Goal: Task Accomplishment & Management: Manage account settings

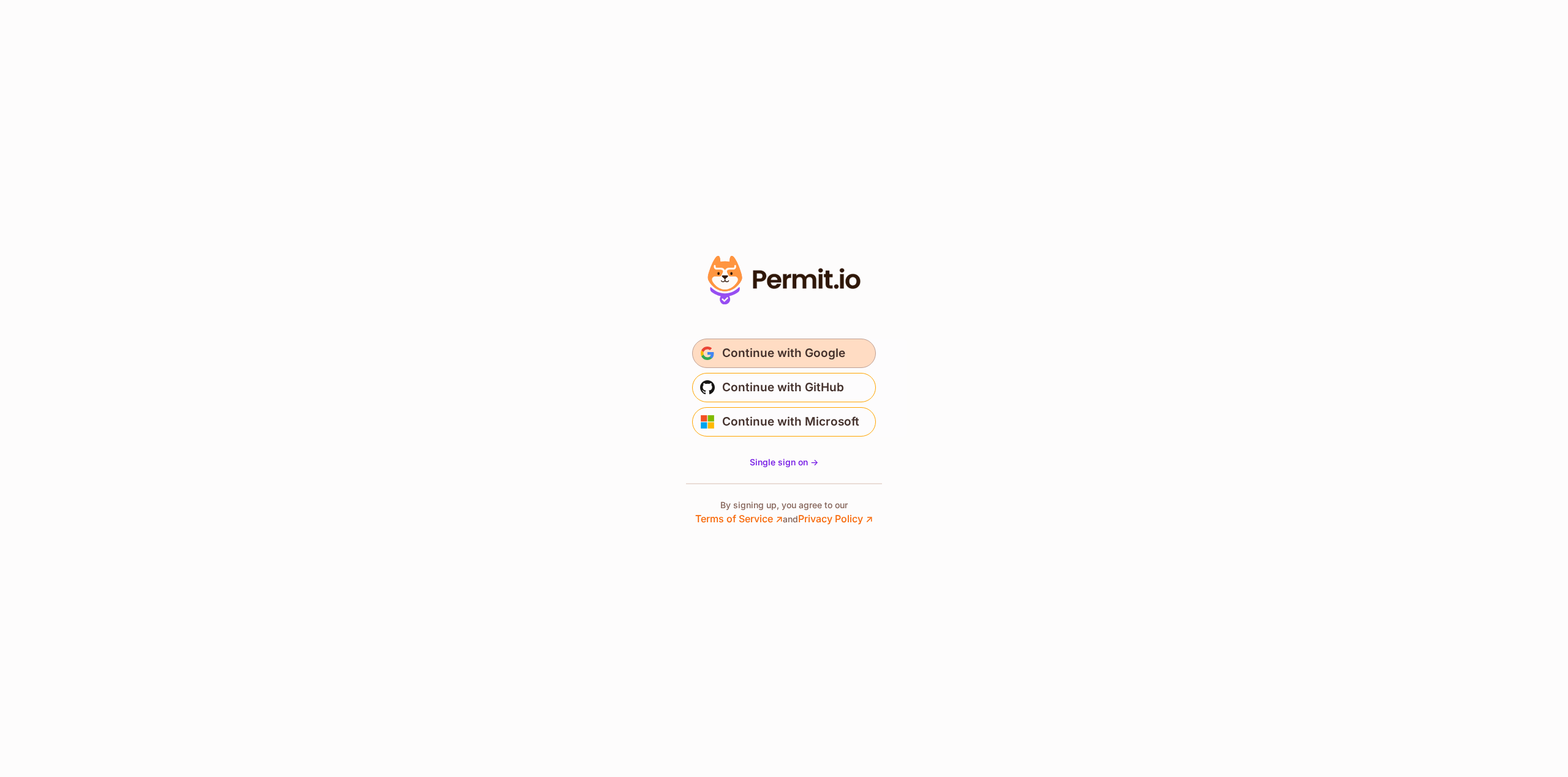
click at [802, 354] on span "Continue with Google" at bounding box center [784, 353] width 123 height 20
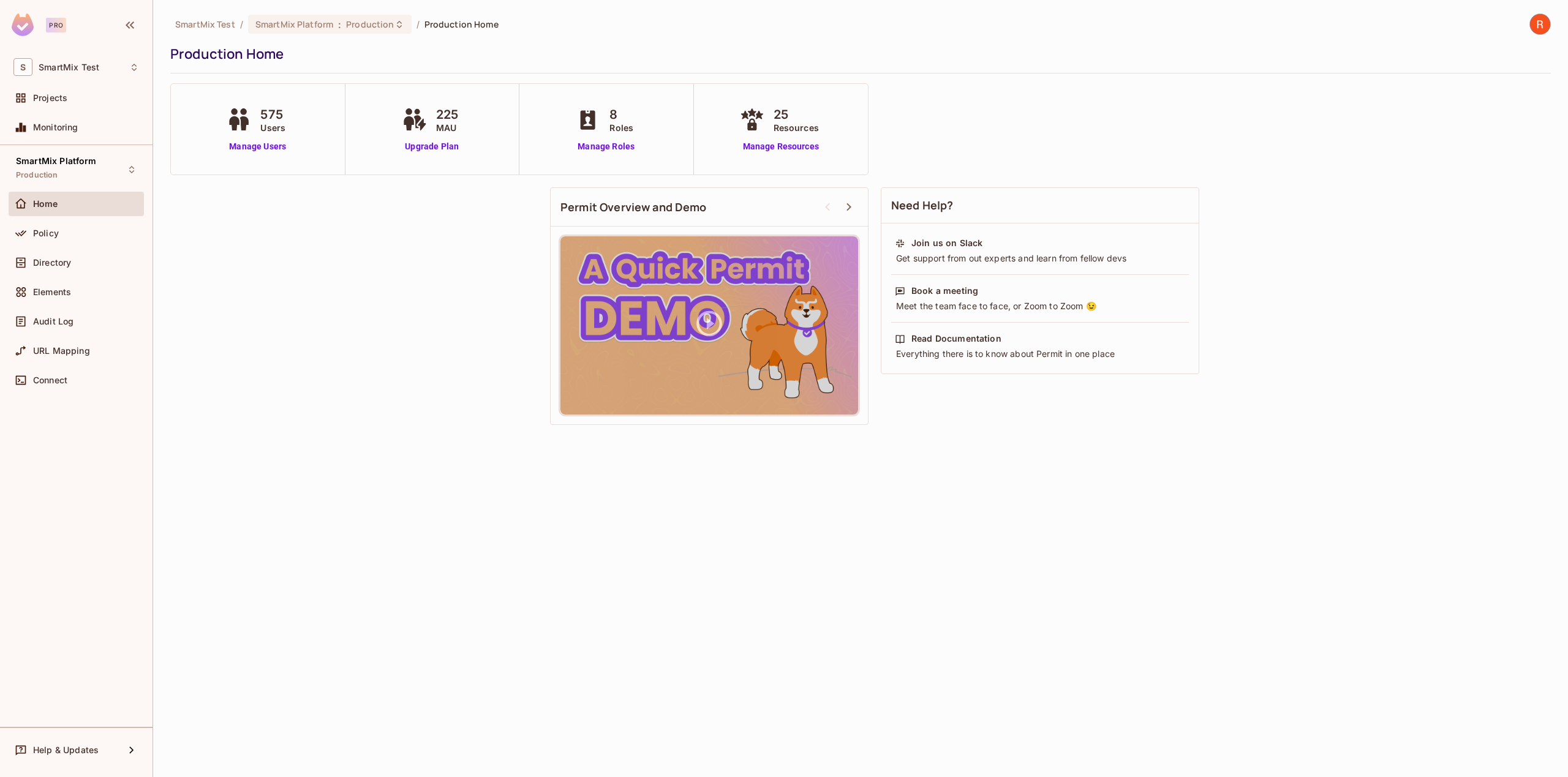
click at [40, 497] on div "SmartMix Platform Production Home Policy Directory Elements Audit Log URL Mappi…" at bounding box center [76, 437] width 153 height 582
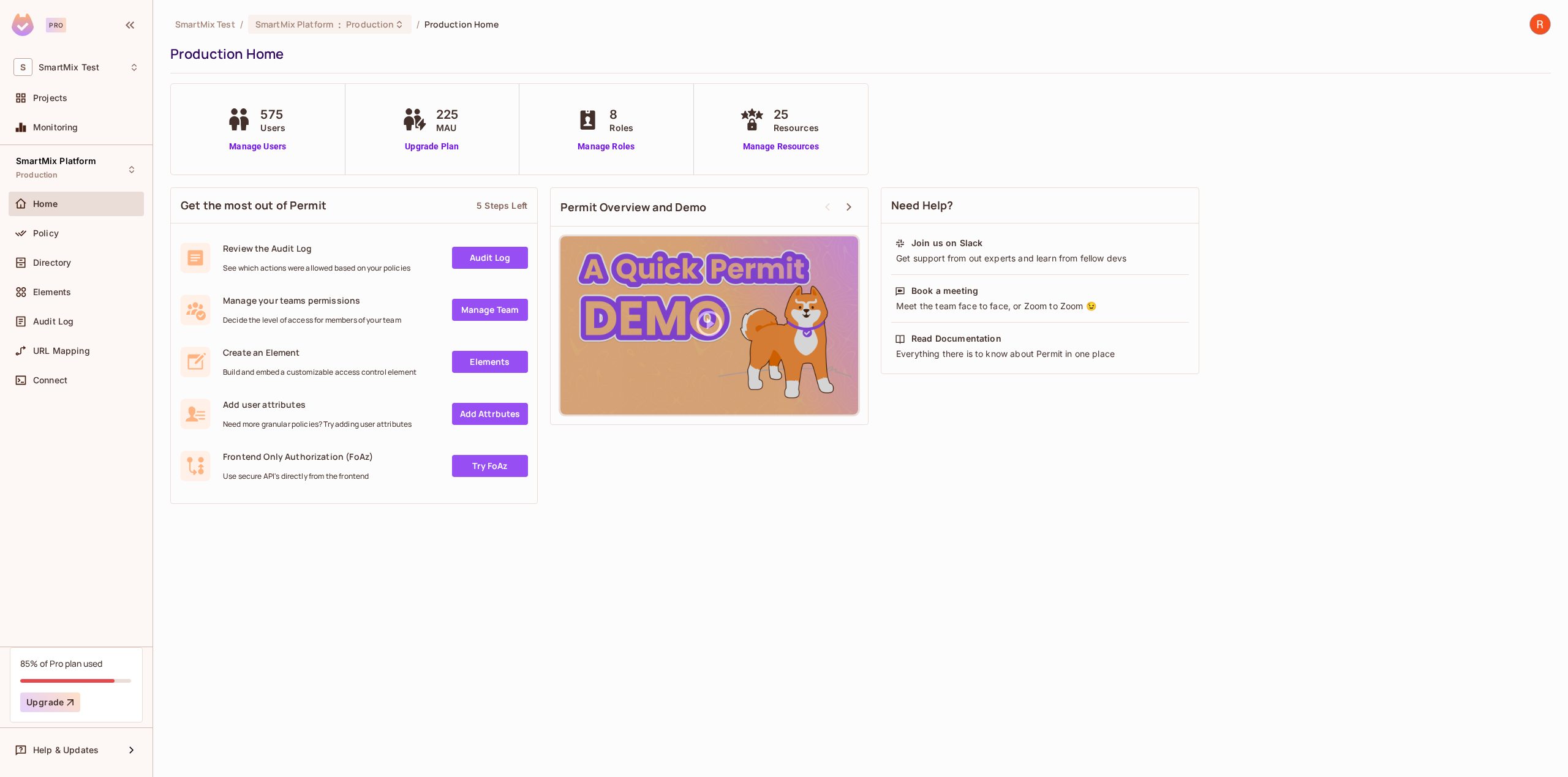
click at [580, 632] on div "SmartMix Test / SmartMix Platform : Production / Production Home Production Hom…" at bounding box center [860, 388] width 1415 height 777
drag, startPoint x: 804, startPoint y: 556, endPoint x: 499, endPoint y: 334, distance: 377.2
click at [769, 523] on div "SmartMix Test / SmartMix Platform : Production / Production Home Production Hom…" at bounding box center [860, 388] width 1415 height 777
click at [604, 146] on link "Manage Roles" at bounding box center [606, 146] width 67 height 13
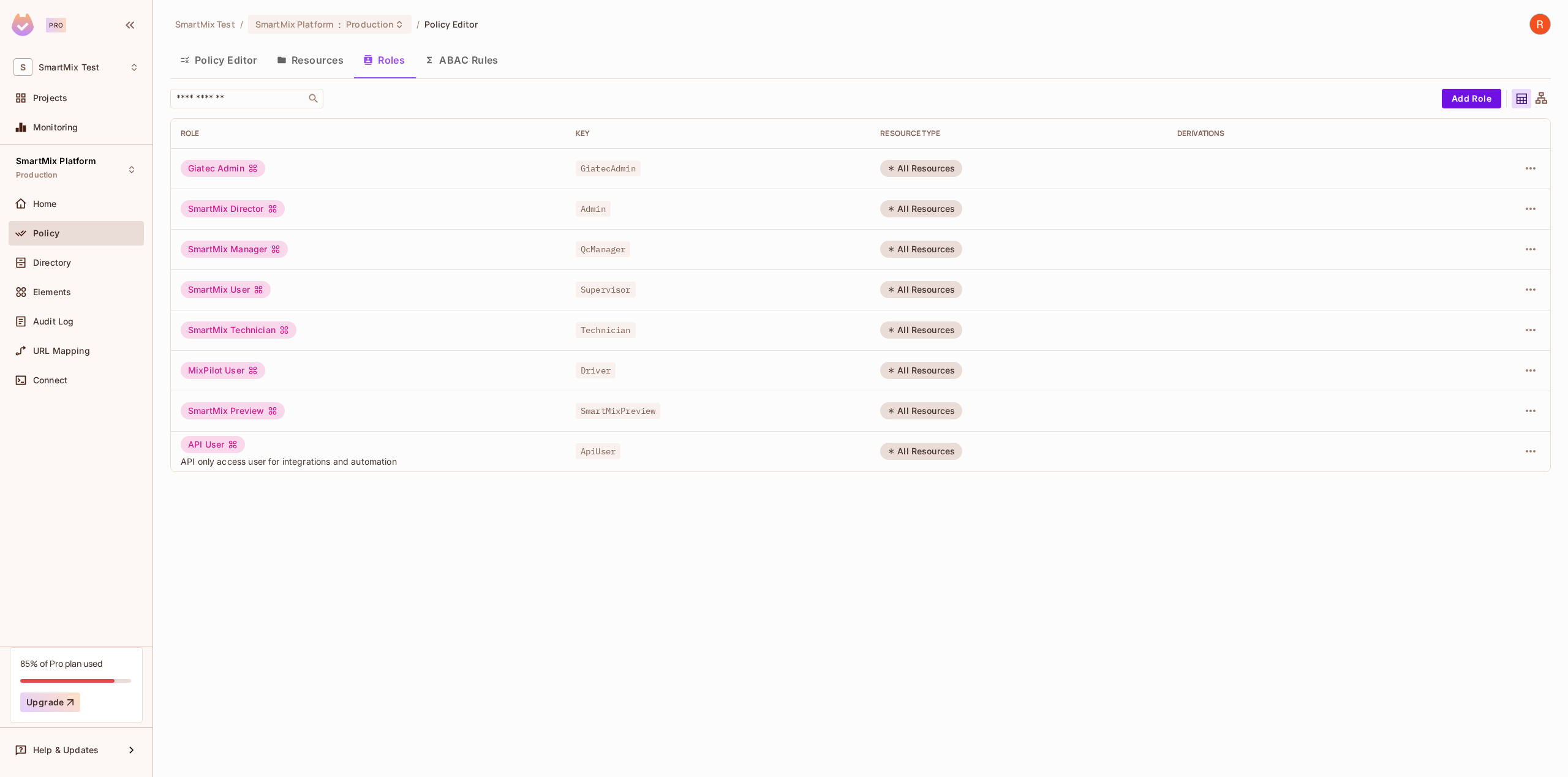
click at [803, 572] on div "SmartMix Test / SmartMix Platform : Production / Policy Editor Policy Editor Re…" at bounding box center [860, 388] width 1415 height 777
click at [803, 565] on div "SmartMix Test / SmartMix Platform : Production / Policy Editor Policy Editor Re…" at bounding box center [860, 388] width 1415 height 777
click at [1203, 611] on div "SmartMix Test / SmartMix Platform : Production / Policy Editor Policy Editor Re…" at bounding box center [860, 388] width 1415 height 777
click at [1147, 560] on div "SmartMix Test / SmartMix Platform : Production / Policy Editor Policy Editor Re…" at bounding box center [860, 388] width 1415 height 777
click at [1159, 594] on div "SmartMix Test / SmartMix Platform : Production / Policy Editor Policy Editor Re…" at bounding box center [860, 388] width 1415 height 777
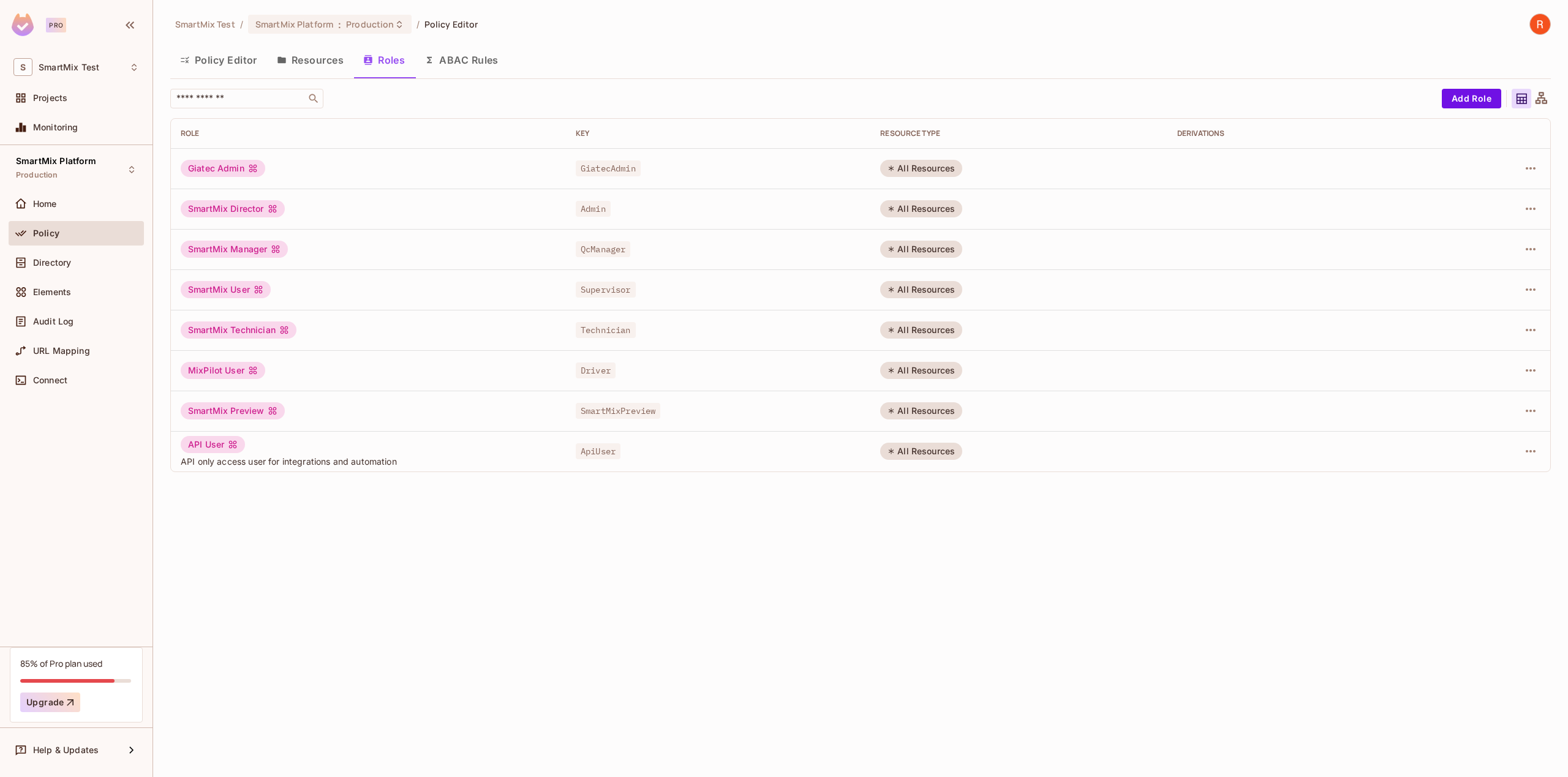
click at [1159, 593] on div "SmartMix Test / SmartMix Platform : Production / Policy Editor Policy Editor Re…" at bounding box center [860, 388] width 1415 height 777
drag, startPoint x: 1183, startPoint y: 593, endPoint x: 1371, endPoint y: 304, distance: 344.8
click at [1183, 593] on div "SmartMix Test / SmartMix Platform : Production / Policy Editor Policy Editor Re…" at bounding box center [860, 388] width 1415 height 777
click at [1532, 169] on icon "button" at bounding box center [1531, 168] width 10 height 3
drag, startPoint x: 1355, startPoint y: 615, endPoint x: 1020, endPoint y: 515, distance: 349.6
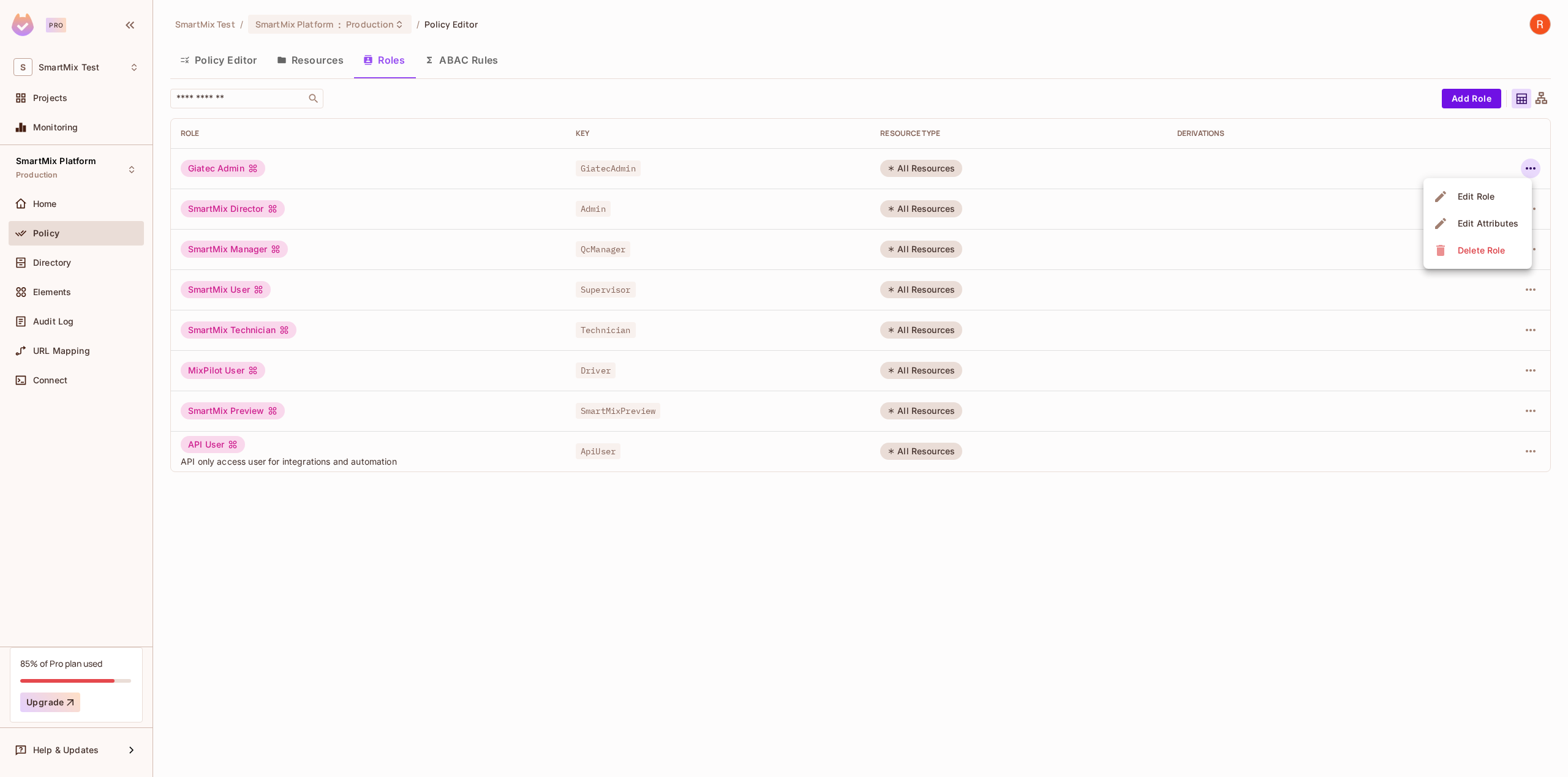
click at [1355, 615] on div at bounding box center [784, 388] width 1568 height 777
drag, startPoint x: 367, startPoint y: 563, endPoint x: 81, endPoint y: 270, distance: 409.4
click at [341, 542] on div "SmartMix Test / SmartMix Platform : Production / Policy Editor Policy Editor Re…" at bounding box center [860, 388] width 1415 height 777
drag, startPoint x: 396, startPoint y: 96, endPoint x: 329, endPoint y: 65, distance: 73.8
click at [395, 96] on div "​" at bounding box center [803, 98] width 1266 height 20
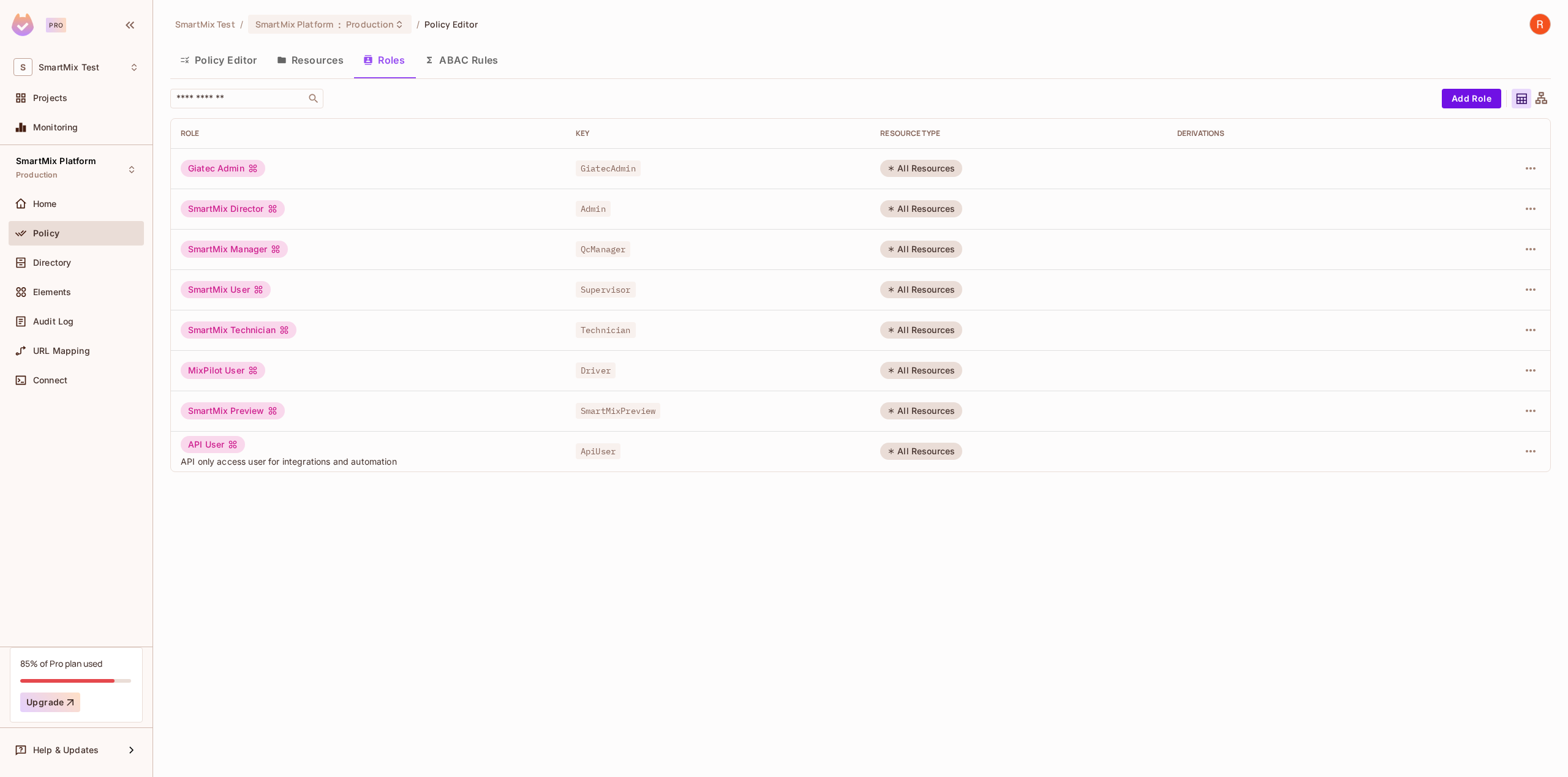
click at [322, 59] on button "Resources" at bounding box center [310, 60] width 87 height 31
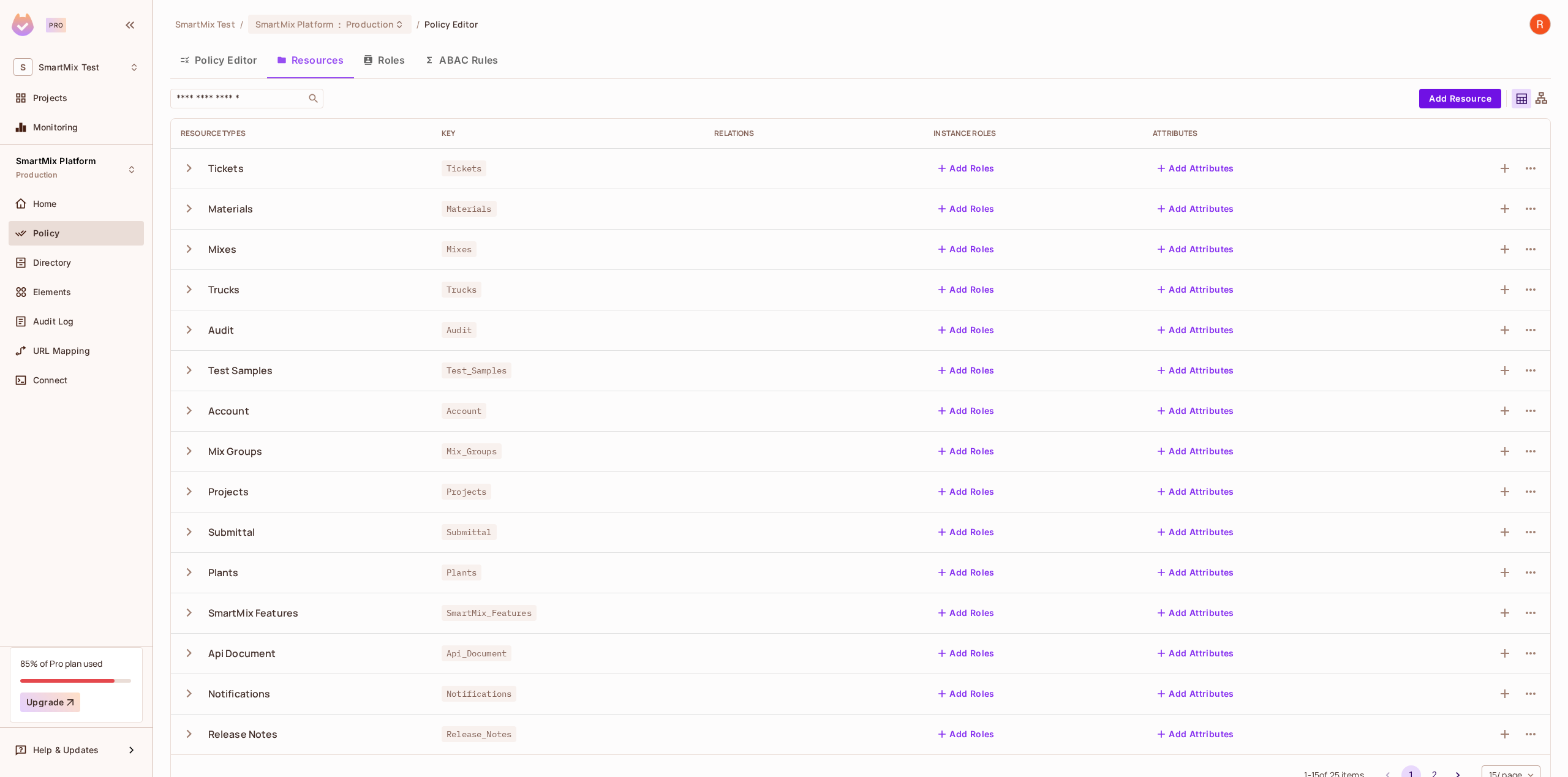
click at [233, 61] on button "Policy Editor" at bounding box center [219, 60] width 97 height 31
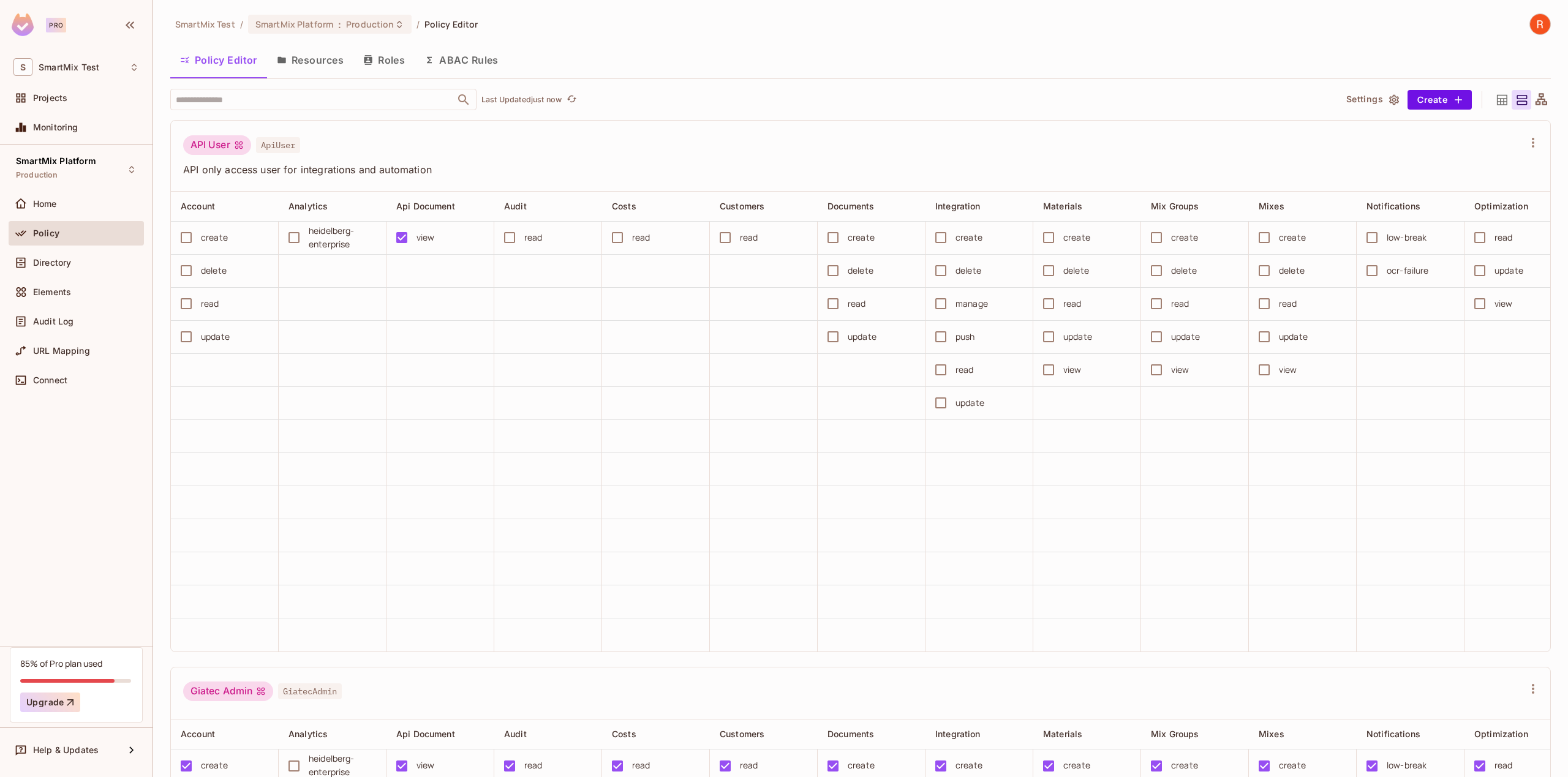
click at [769, 40] on div "SmartMix Test / SmartMix Platform : Production / Policy Editor Policy Editor Re…" at bounding box center [861, 395] width 1381 height 765
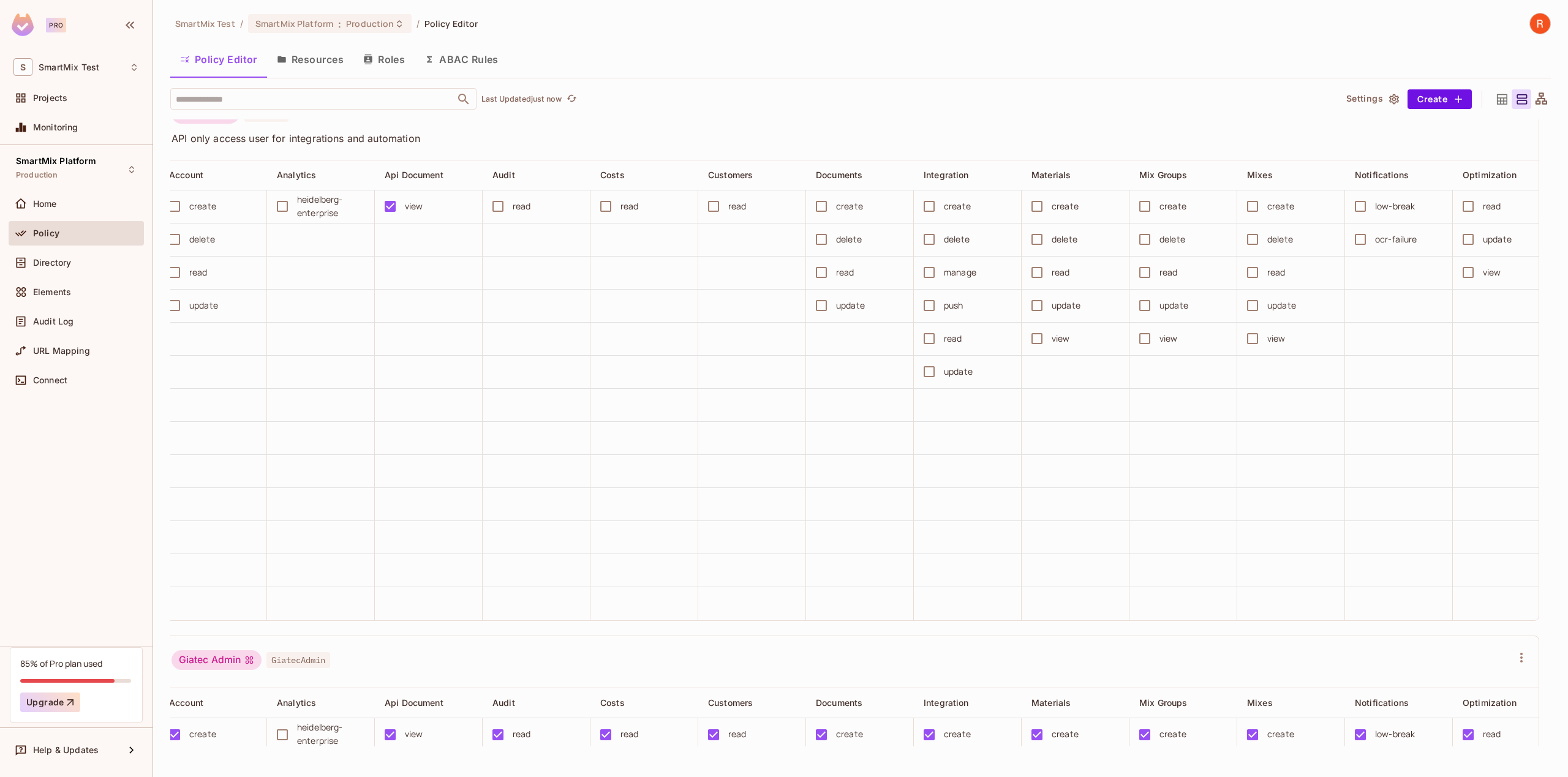
scroll to position [0, 11]
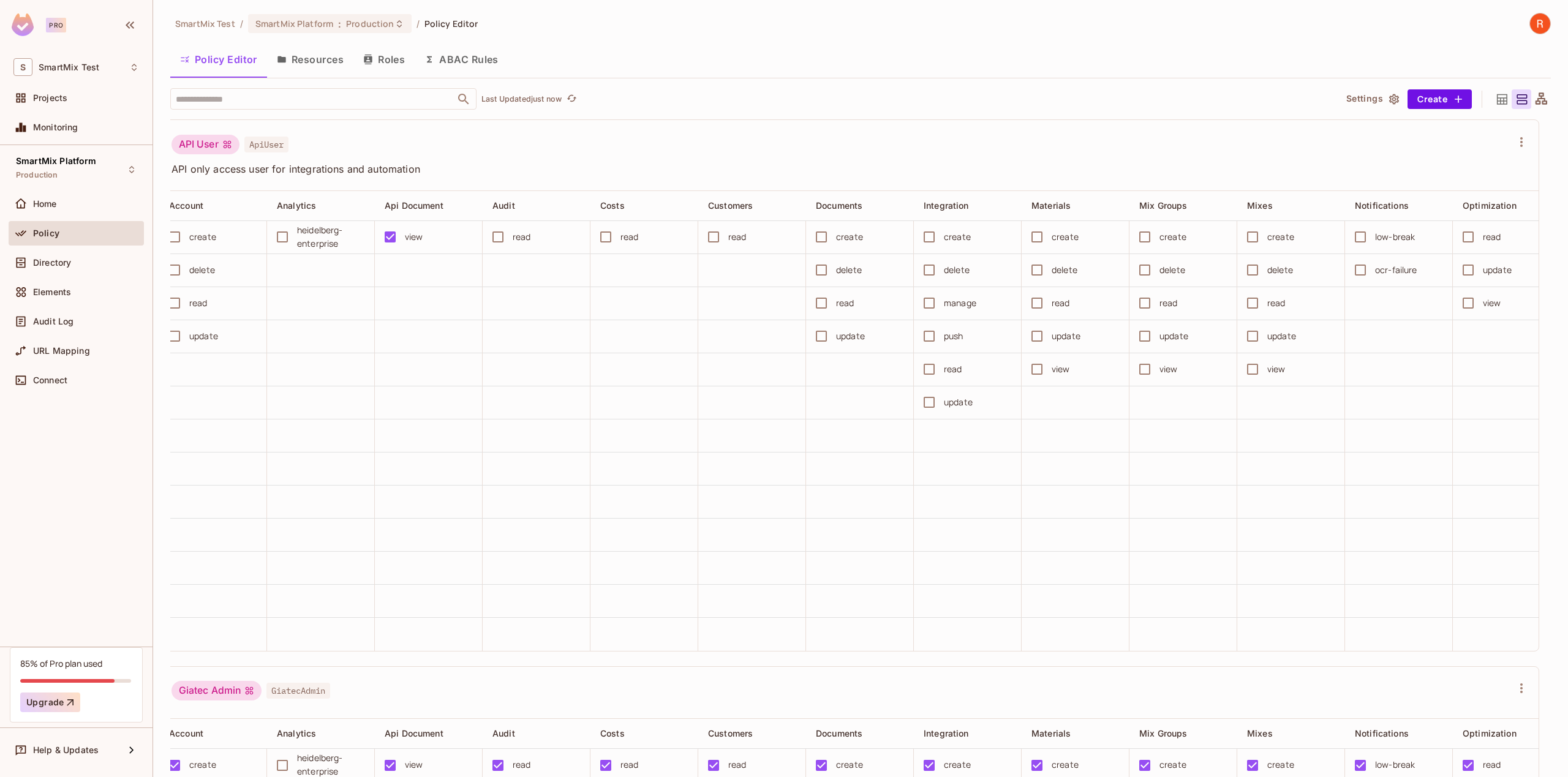
click at [998, 49] on div "Policy Editor Resources Roles ABAC Rules" at bounding box center [861, 59] width 1381 height 31
click at [879, 49] on div "Policy Editor Resources Roles ABAC Rules" at bounding box center [861, 59] width 1381 height 31
drag, startPoint x: 935, startPoint y: 49, endPoint x: 834, endPoint y: 52, distance: 101.0
click at [935, 49] on div "Policy Editor Resources Roles ABAC Rules" at bounding box center [861, 59] width 1381 height 31
click at [943, 49] on div "Policy Editor Resources Roles ABAC Rules" at bounding box center [861, 59] width 1381 height 31
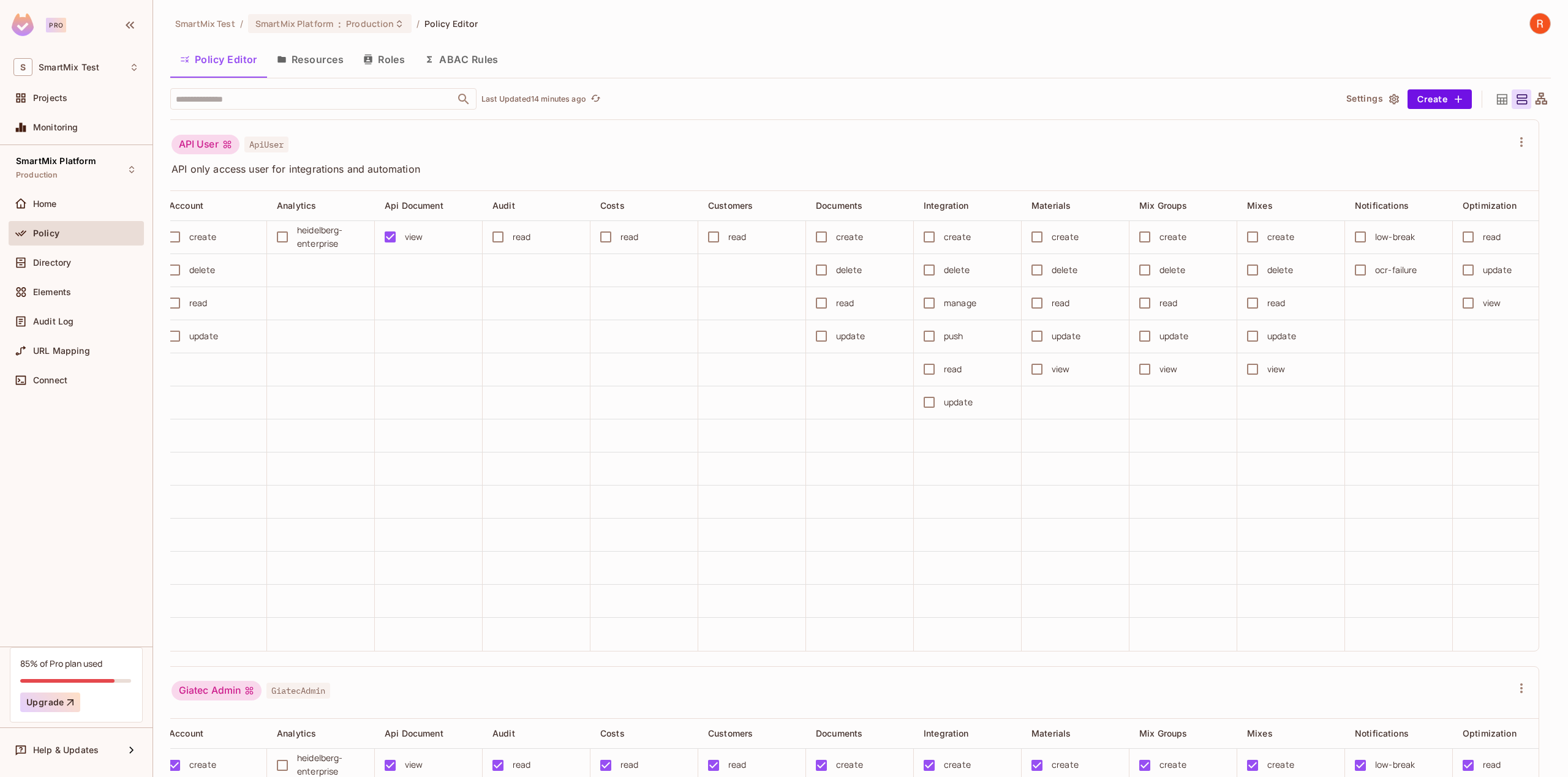
click at [868, 59] on div "Policy Editor Resources Roles ABAC Rules" at bounding box center [861, 59] width 1381 height 31
